Goal: Task Accomplishment & Management: Manage account settings

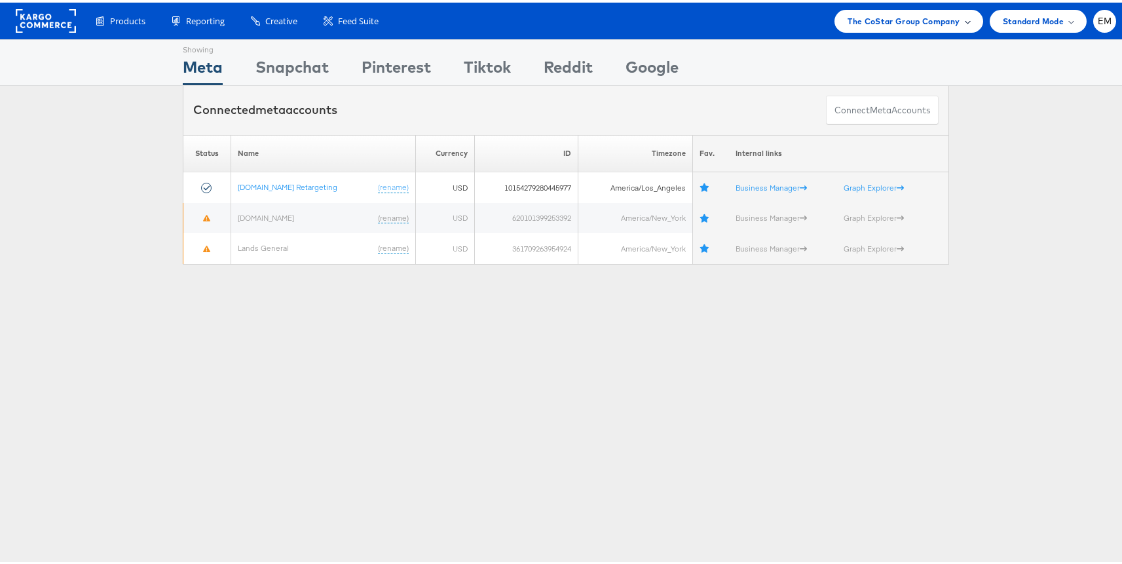
click at [848, 20] on span "The CoStar Group Company" at bounding box center [904, 19] width 112 height 14
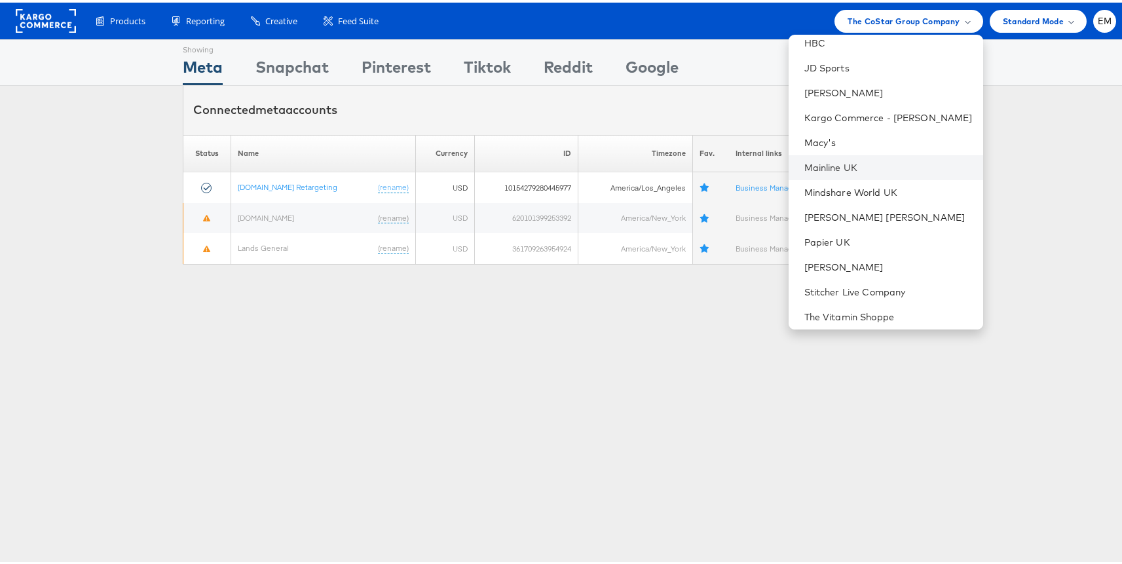
scroll to position [234, 0]
click at [846, 117] on link "Kargo Commerce - [PERSON_NAME]" at bounding box center [888, 112] width 168 height 13
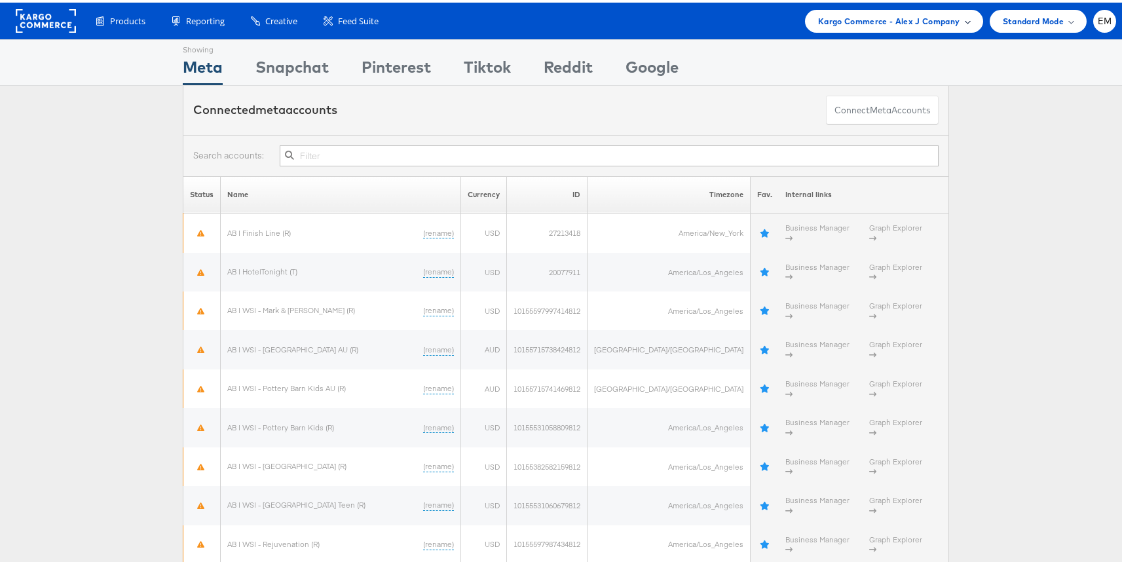
click at [872, 22] on span "Kargo Commerce - Alex J Company" at bounding box center [889, 19] width 142 height 14
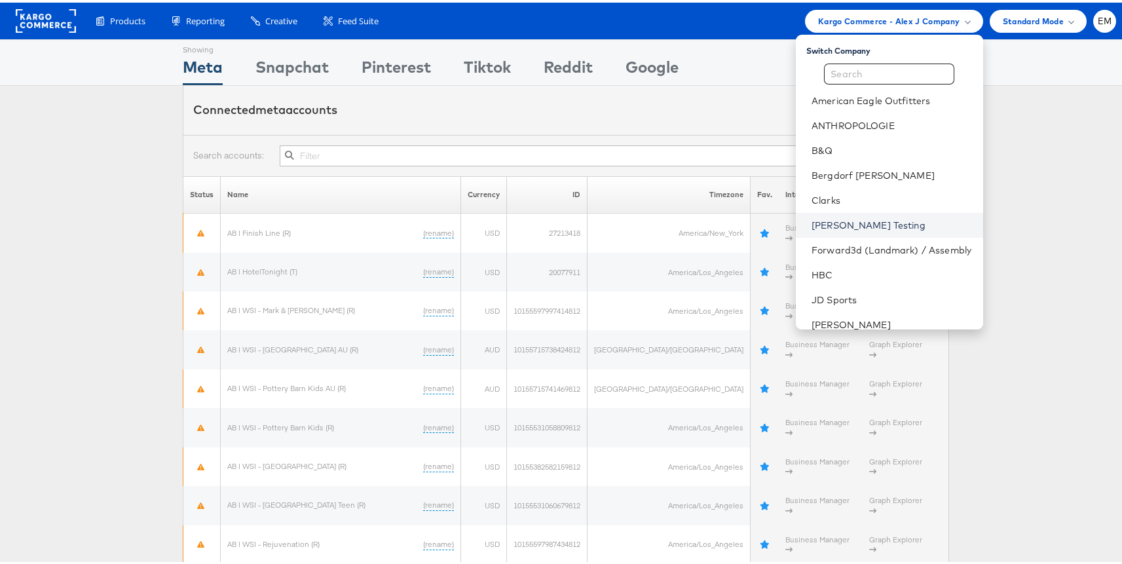
click at [812, 227] on link "[PERSON_NAME] Testing" at bounding box center [892, 222] width 161 height 13
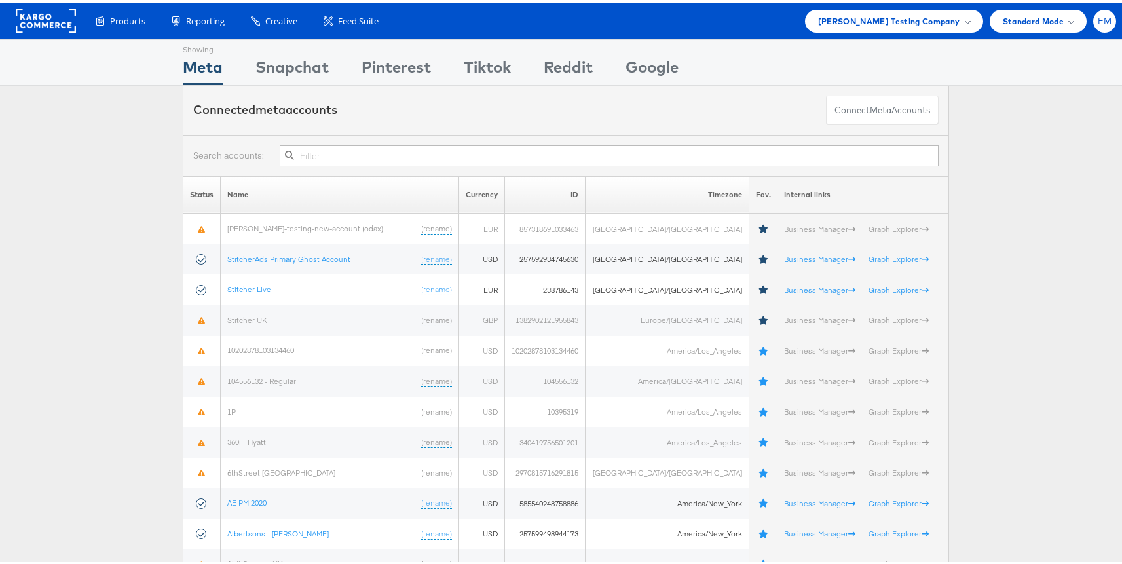
click at [1098, 18] on span "EM" at bounding box center [1105, 18] width 14 height 9
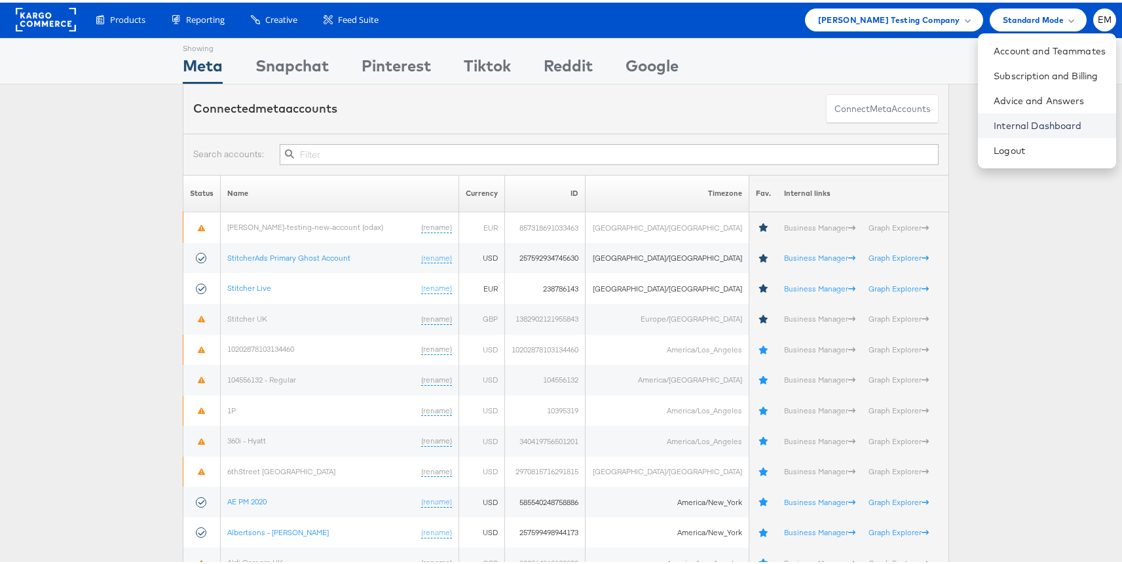
scroll to position [3, 0]
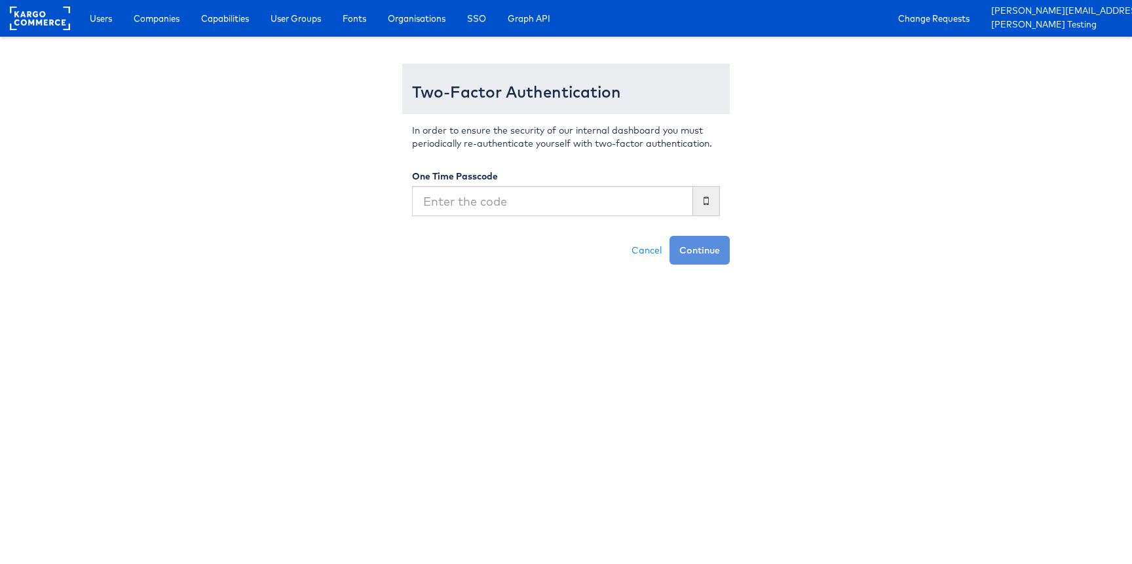
type input "4"
type input "501805"
click at [669, 236] on button "Continue" at bounding box center [699, 250] width 60 height 29
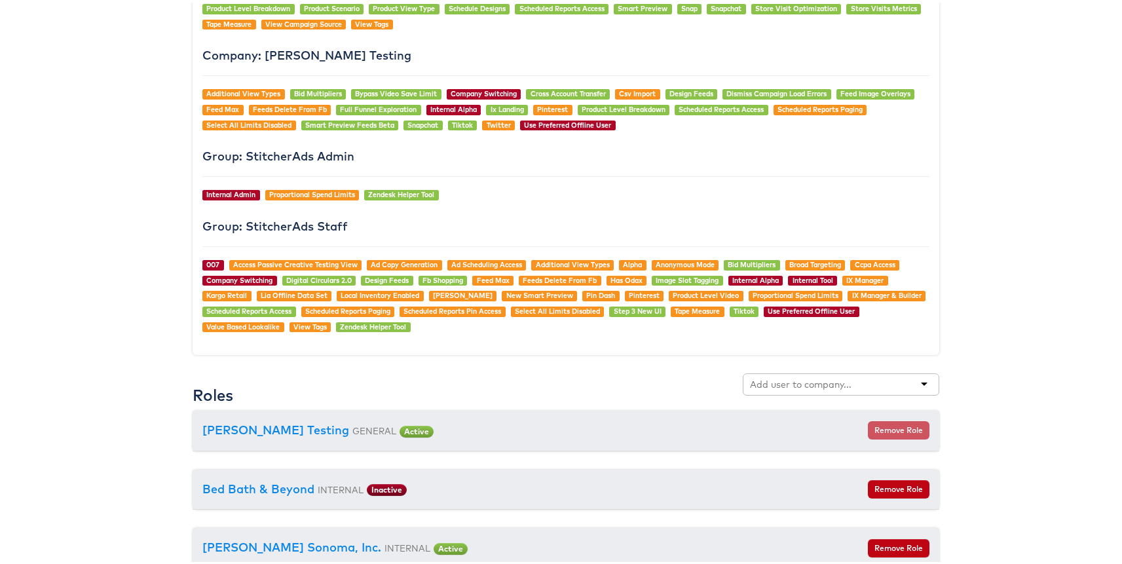
scroll to position [1268, 0]
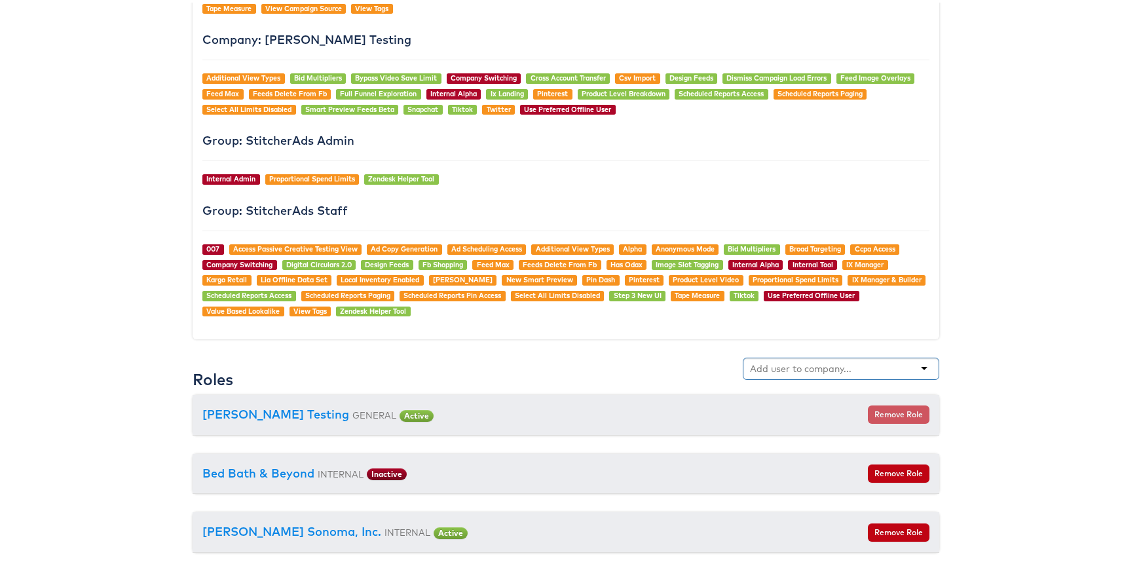
click at [803, 361] on input "text" at bounding box center [801, 366] width 103 height 13
type input "P"
type input "pretty"
click at [969, 377] on body "Users Companies Capabilities User Groups Fonts Organisations SSO Graph API Chan…" at bounding box center [566, 494] width 1132 height 3524
